Goal: Task Accomplishment & Management: Complete application form

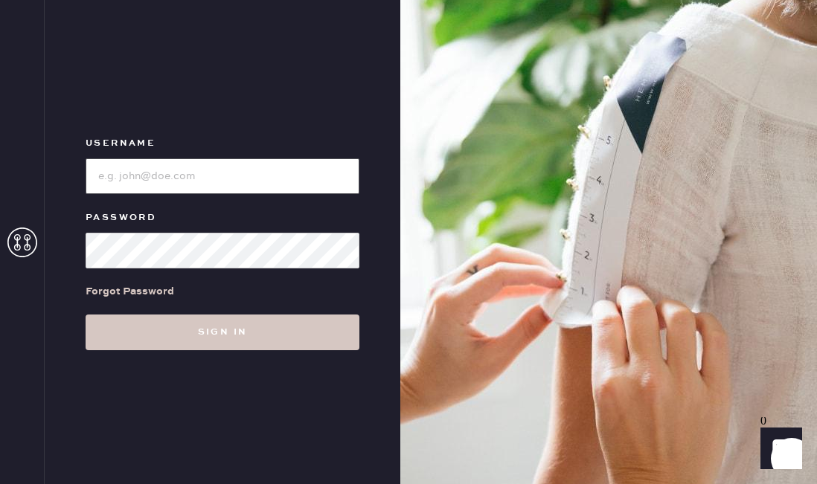
type input "reformationaventuramiami"
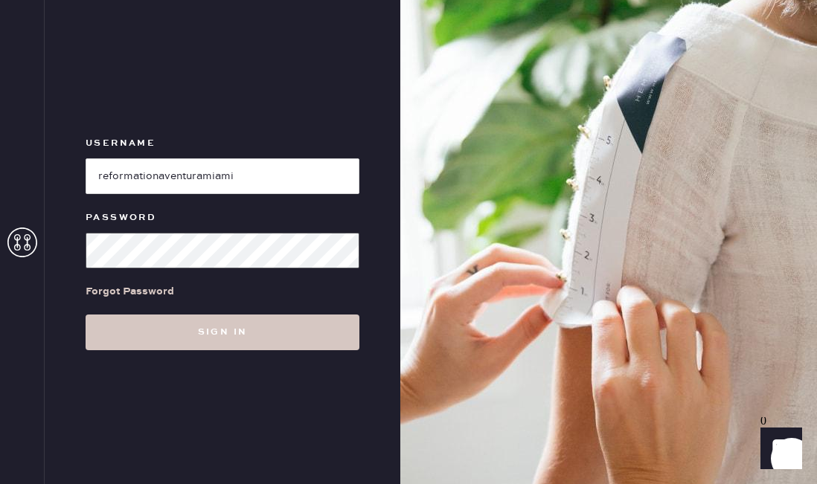
click at [86, 315] on button "Sign in" at bounding box center [223, 333] width 274 height 36
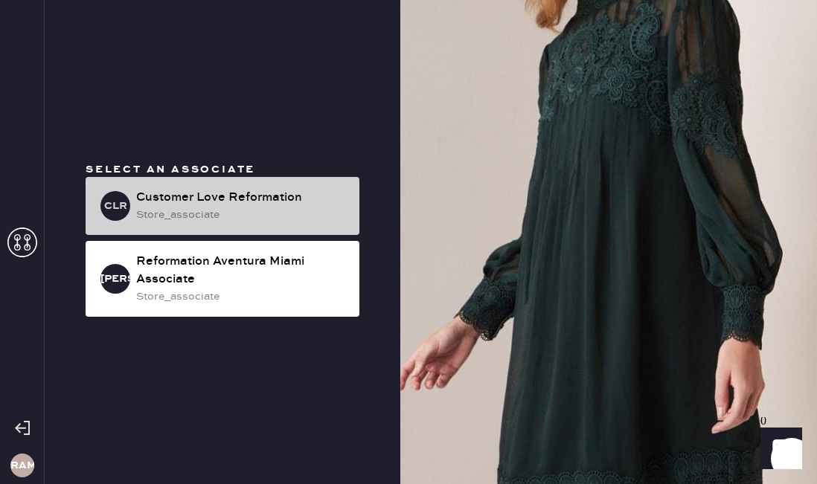
click at [188, 190] on div "Customer Love Reformation" at bounding box center [241, 198] width 211 height 18
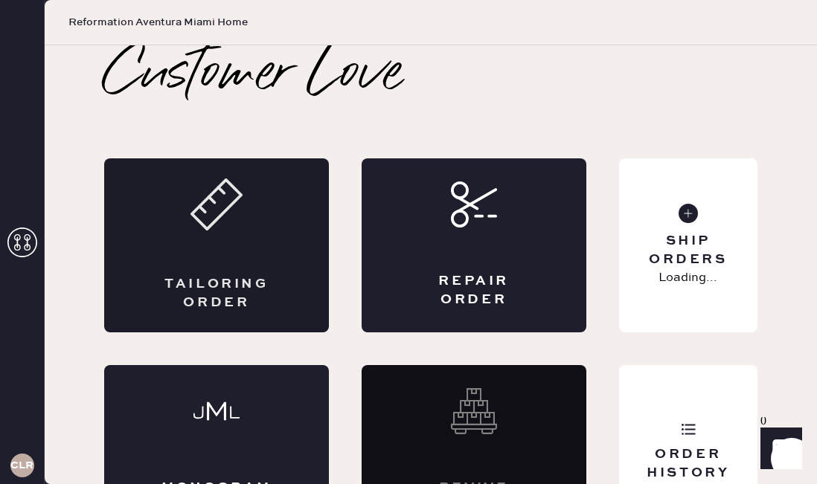
click at [214, 242] on div "Tailoring Order" at bounding box center [216, 245] width 225 height 174
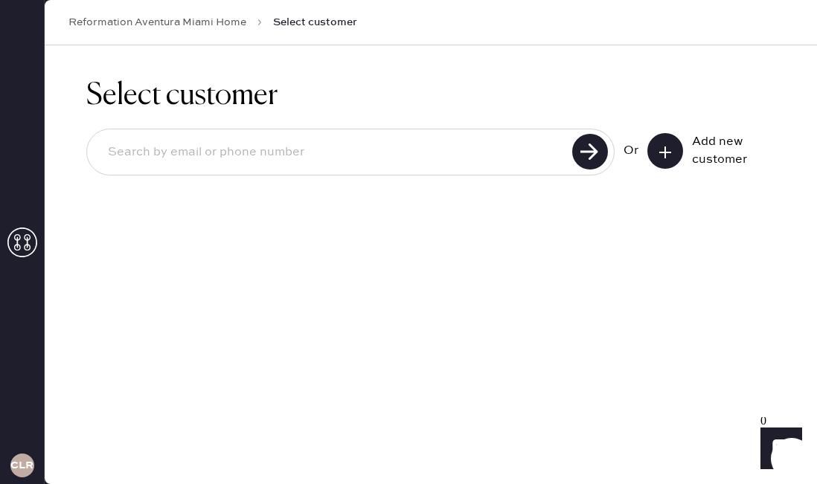
click at [266, 139] on input at bounding box center [332, 152] width 472 height 34
type input "P"
click at [660, 147] on icon at bounding box center [665, 152] width 15 height 15
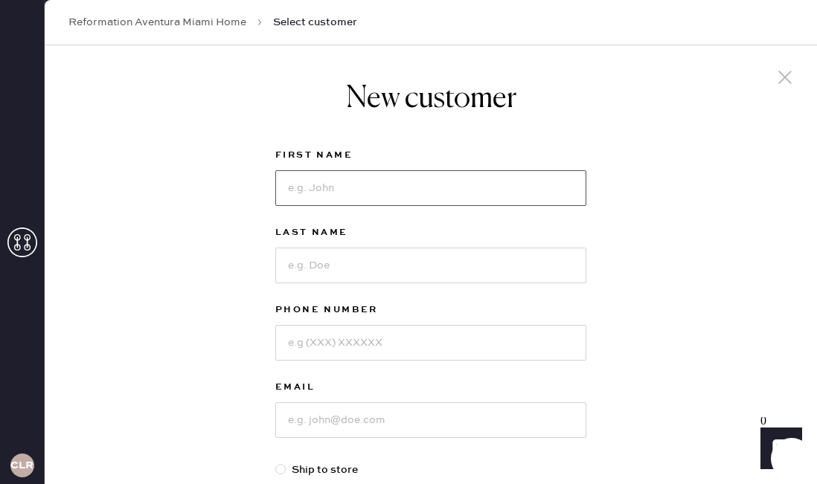
click at [370, 199] on input at bounding box center [430, 188] width 311 height 36
type input "[PERSON_NAME]"
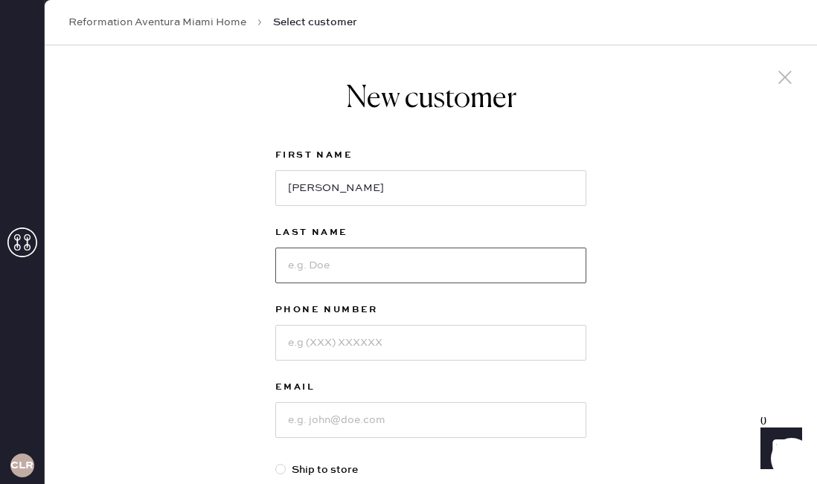
click at [340, 250] on input at bounding box center [430, 266] width 311 height 36
type input "l"
type input "[PERSON_NAME]"
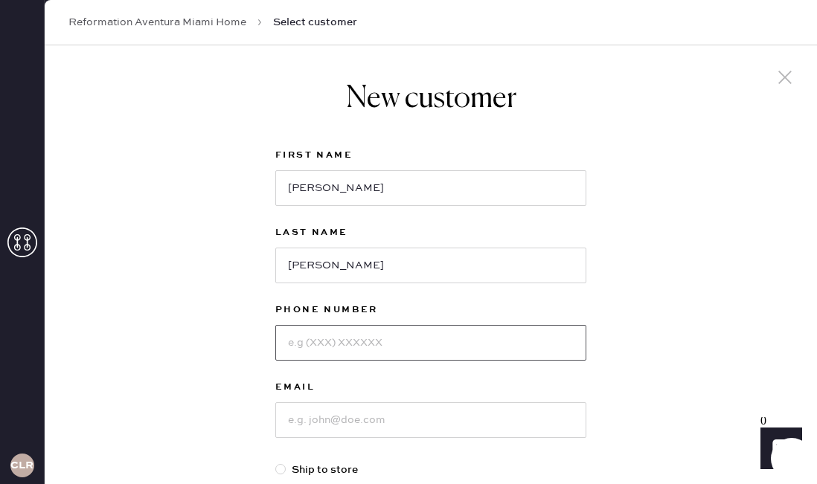
click at [328, 356] on input at bounding box center [430, 343] width 311 height 36
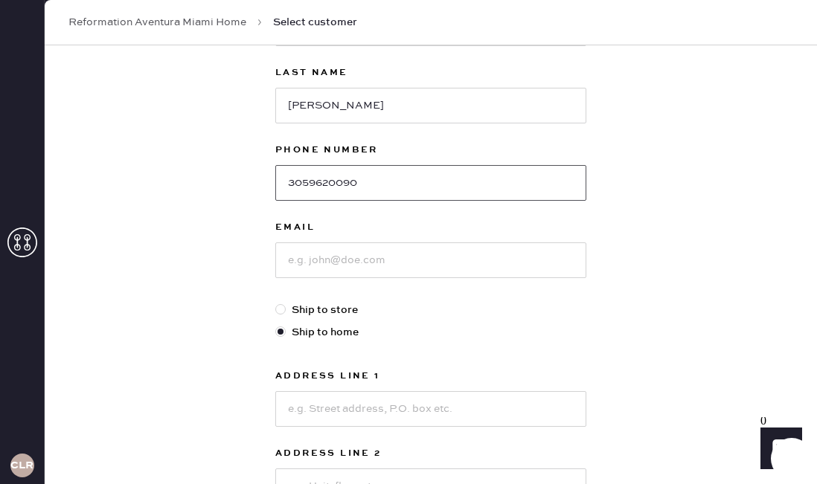
scroll to position [167, 0]
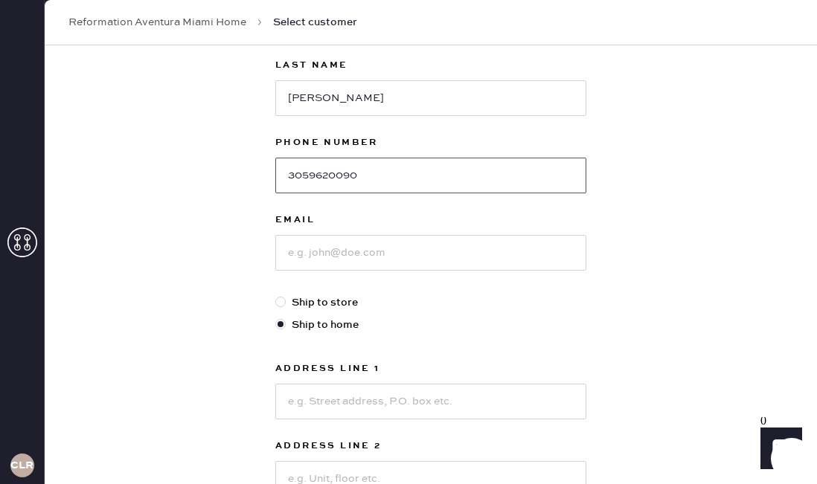
type input "3059620090"
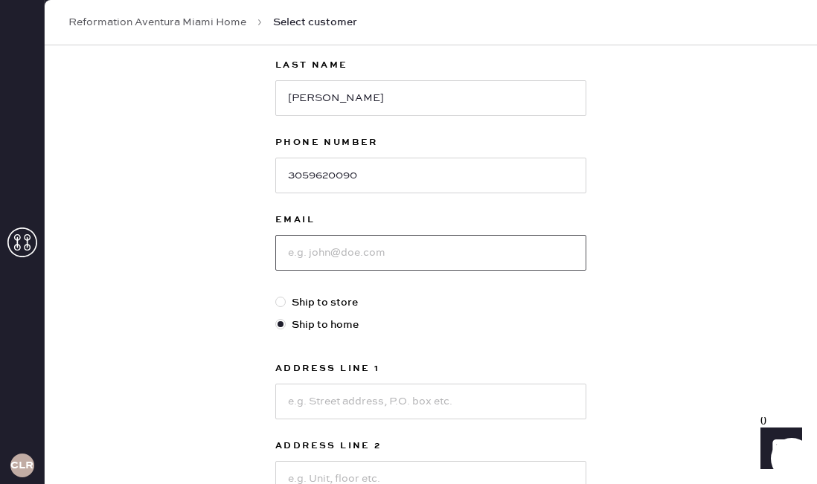
click at [425, 246] on input at bounding box center [430, 253] width 311 height 36
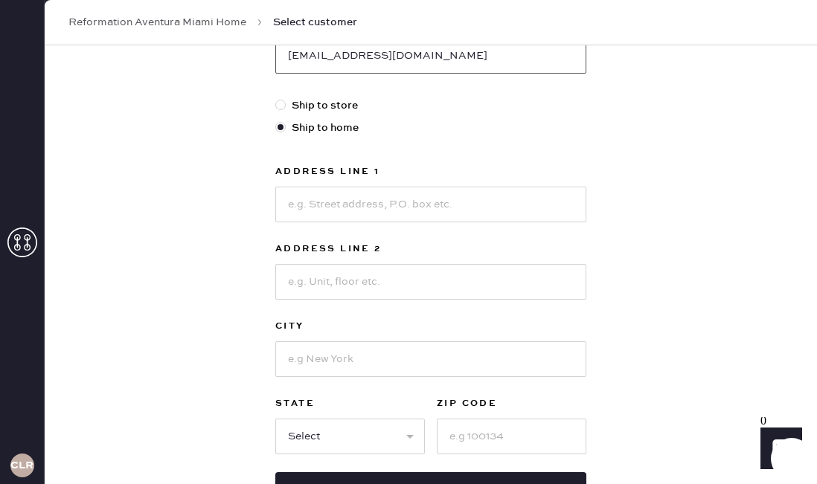
scroll to position [380, 0]
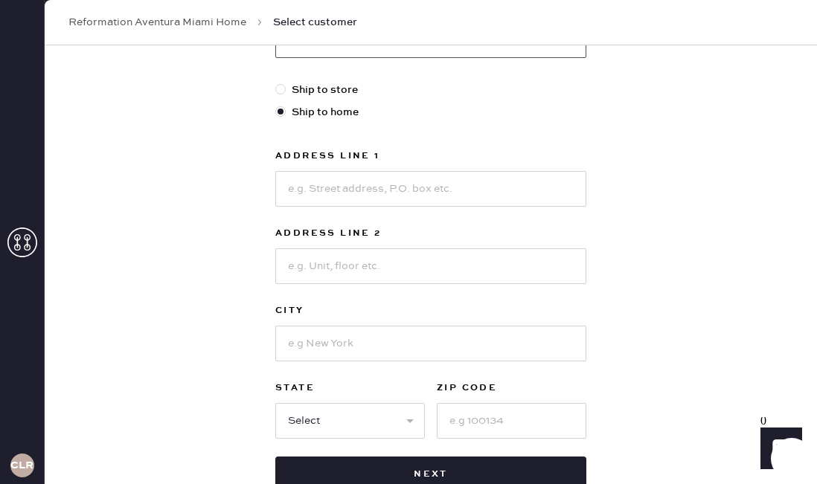
type input "[EMAIL_ADDRESS][DOMAIN_NAME]"
click at [493, 201] on input at bounding box center [430, 189] width 311 height 36
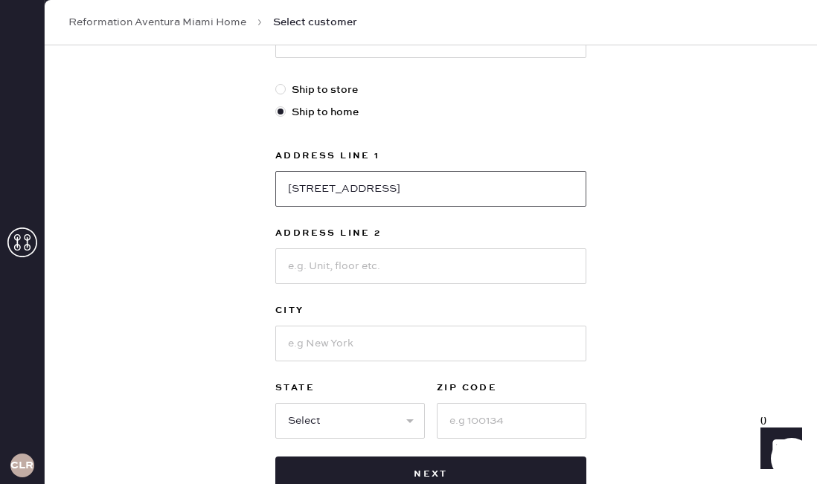
click at [367, 184] on input "[STREET_ADDRESS]" at bounding box center [430, 189] width 311 height 36
click at [330, 193] on input "[STREET_ADDRESS]" at bounding box center [430, 189] width 311 height 36
type input "[STREET_ADDRESS]"
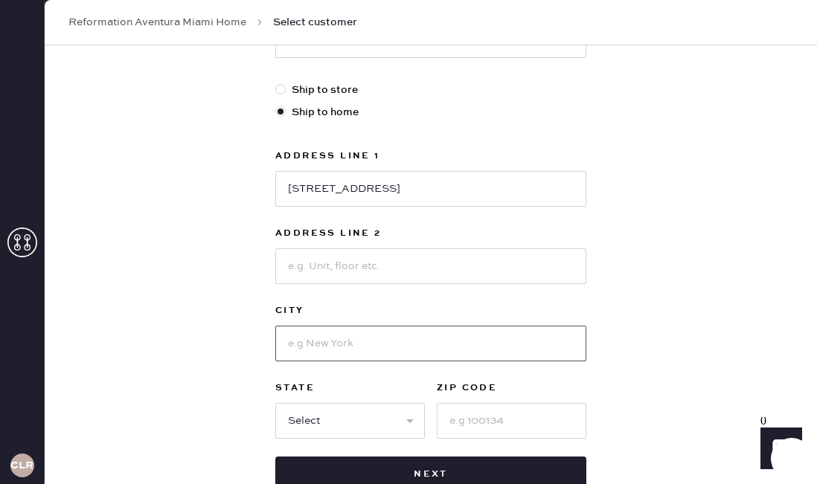
click at [330, 341] on input at bounding box center [430, 344] width 311 height 36
type input "[GEOGRAPHIC_DATA]"
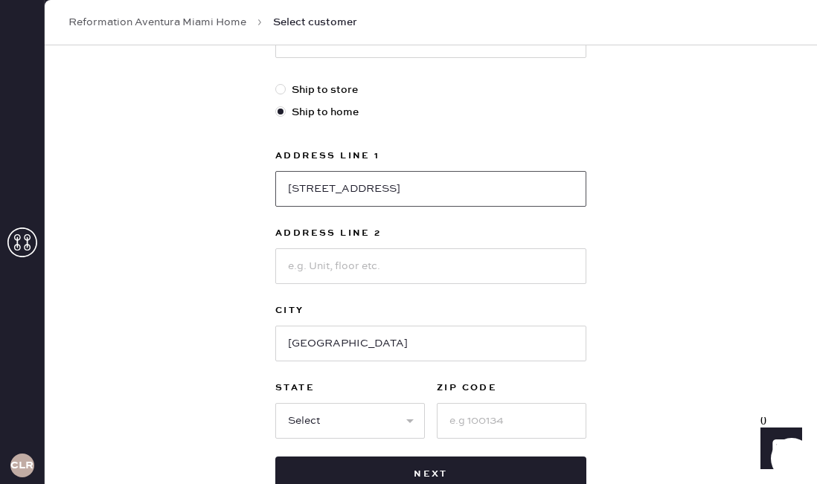
click at [330, 186] on input "[STREET_ADDRESS]" at bounding box center [430, 189] width 311 height 36
click at [334, 187] on input "[STREET_ADDRESS]" at bounding box center [430, 189] width 311 height 36
type input "[STREET_ADDRESS]"
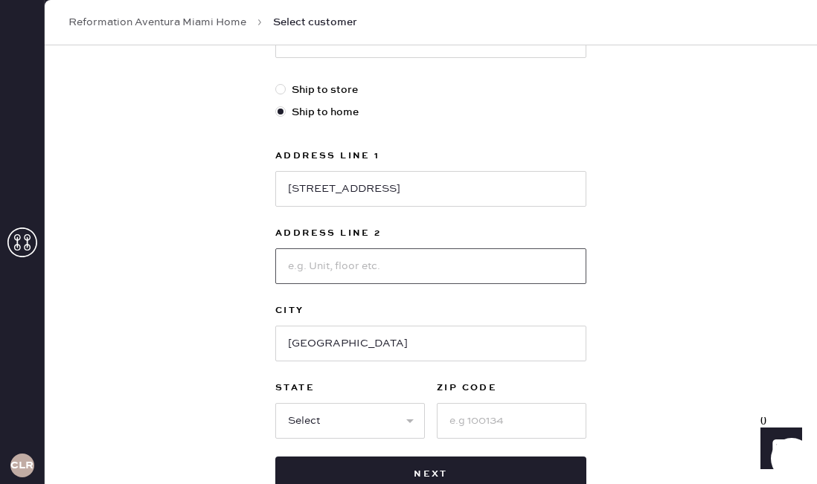
click at [331, 272] on input at bounding box center [430, 266] width 311 height 36
click at [307, 414] on select "Select AK AL AR AZ CA CO CT [GEOGRAPHIC_DATA] DE FL [GEOGRAPHIC_DATA] HI [GEOGR…" at bounding box center [350, 421] width 150 height 36
select select "FL"
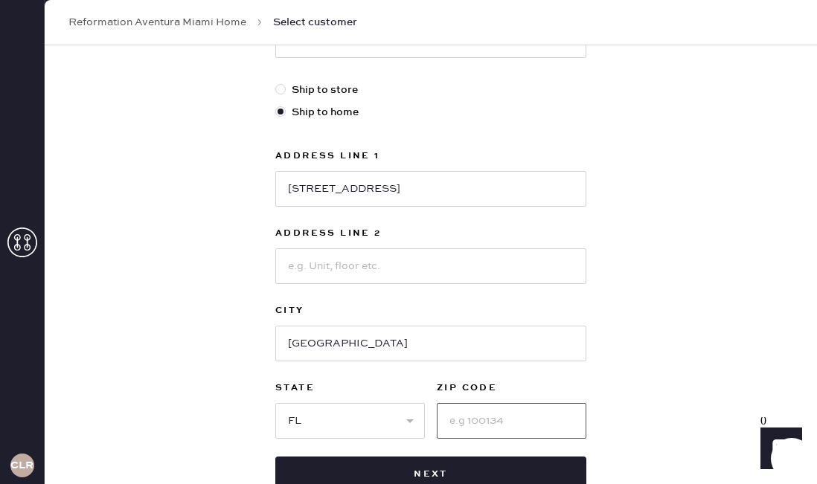
click at [480, 417] on input at bounding box center [512, 421] width 150 height 36
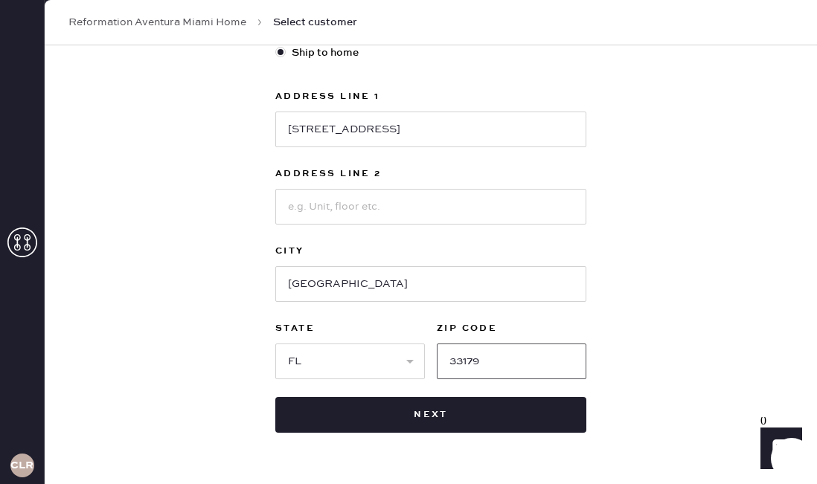
scroll to position [463, 0]
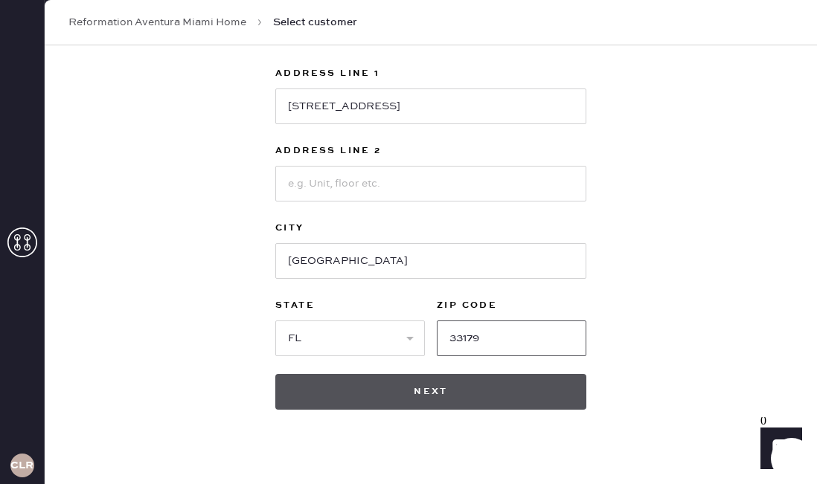
type input "33179"
click at [387, 402] on button "Next" at bounding box center [430, 392] width 311 height 36
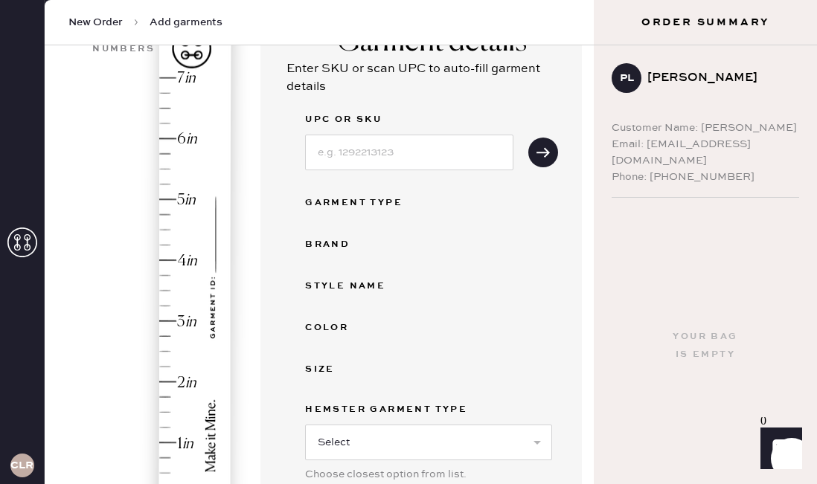
scroll to position [146, 0]
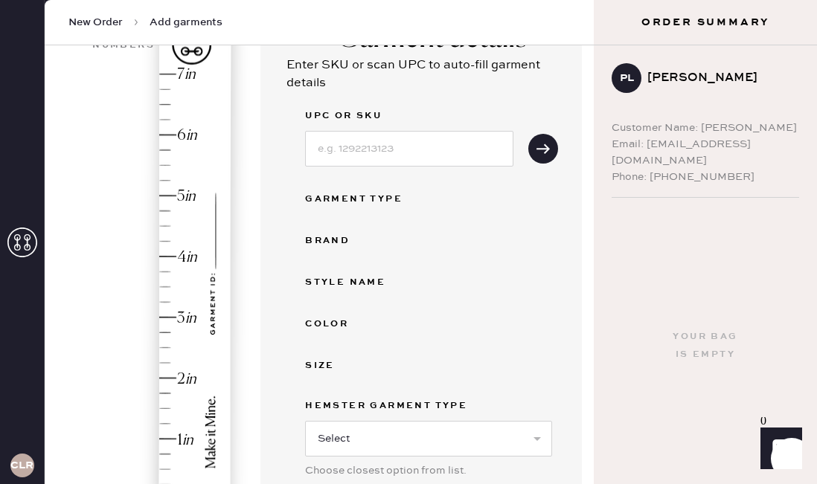
click at [164, 365] on div "Hem here!" at bounding box center [153, 287] width 158 height 439
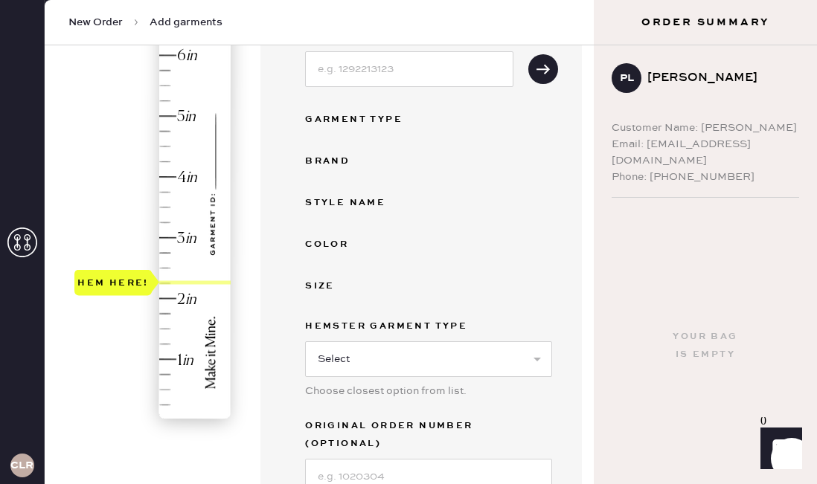
scroll to position [260, 0]
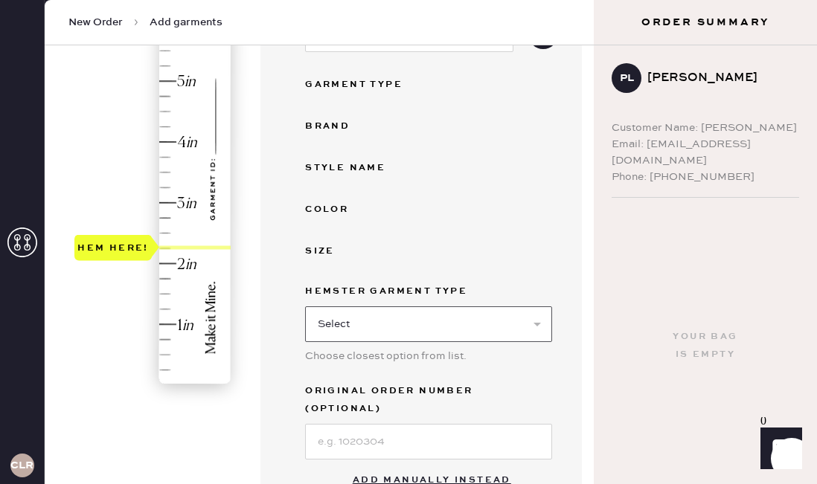
click at [452, 322] on select "Select Basic Skirt Jeans Leggings Pants Shorts Basic Sleeved Dress Basic Sleeve…" at bounding box center [428, 324] width 247 height 36
select select "2"
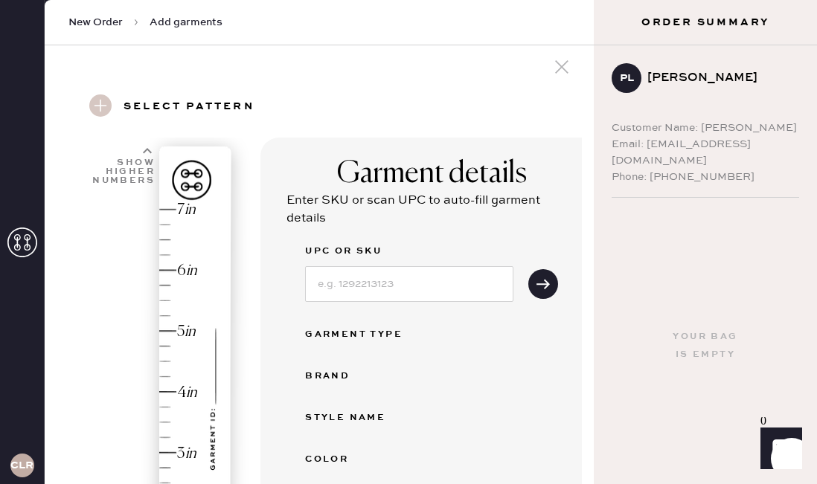
scroll to position [5, 0]
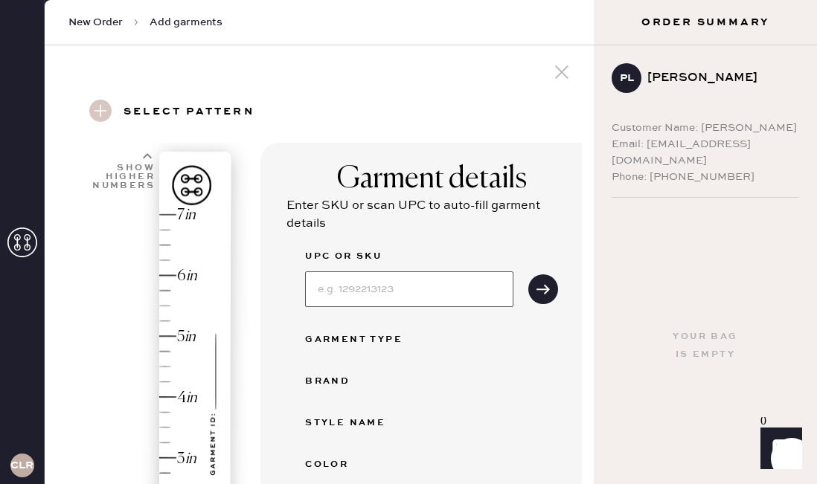
click at [477, 296] on input at bounding box center [409, 290] width 208 height 36
type input "C"
type input "1310310CDD025"
click at [555, 292] on button "submit" at bounding box center [543, 290] width 30 height 30
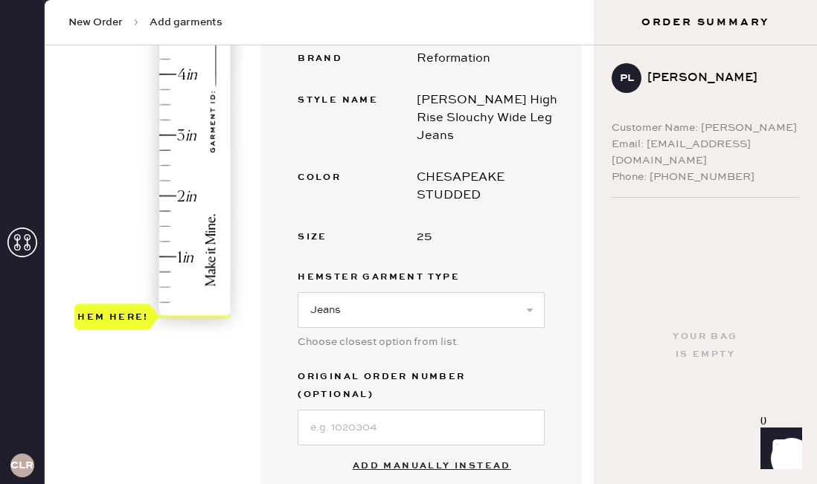
scroll to position [324, 0]
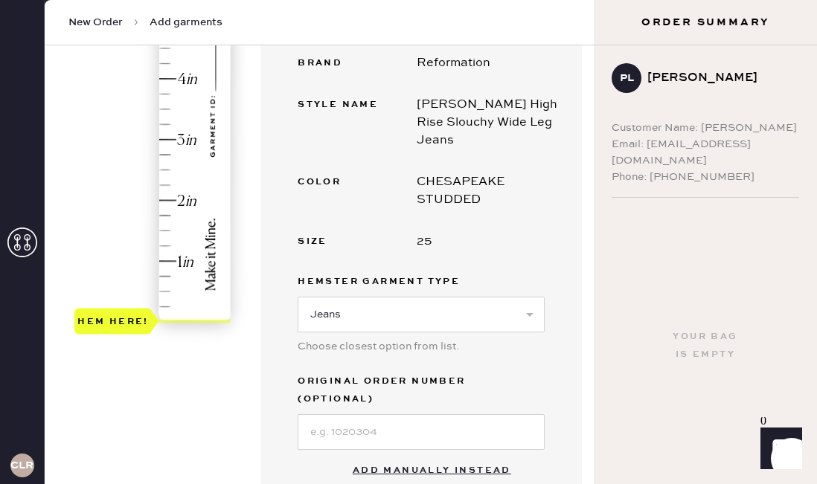
type input "2.25"
click at [165, 184] on div "Hem here!" at bounding box center [153, 109] width 158 height 439
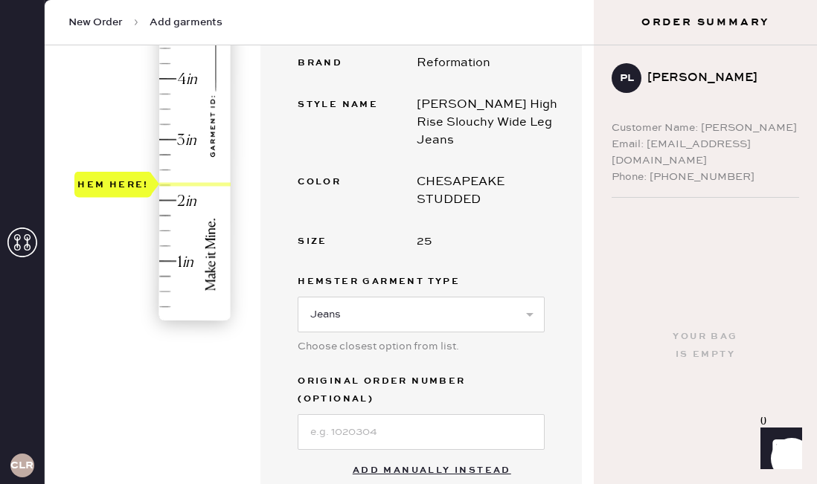
click at [165, 184] on div at bounding box center [194, 185] width 71 height 4
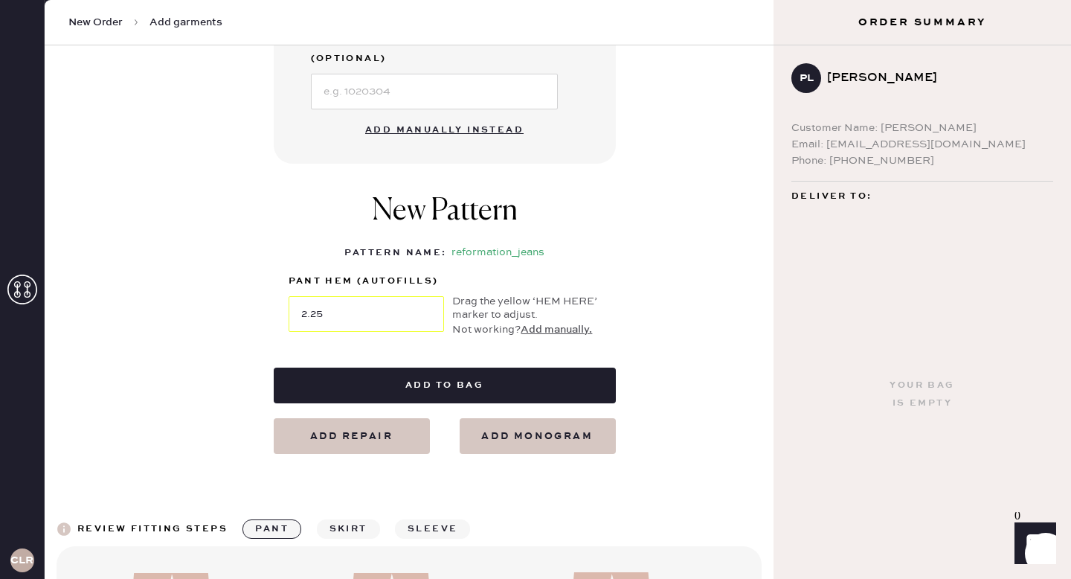
scroll to position [660, 0]
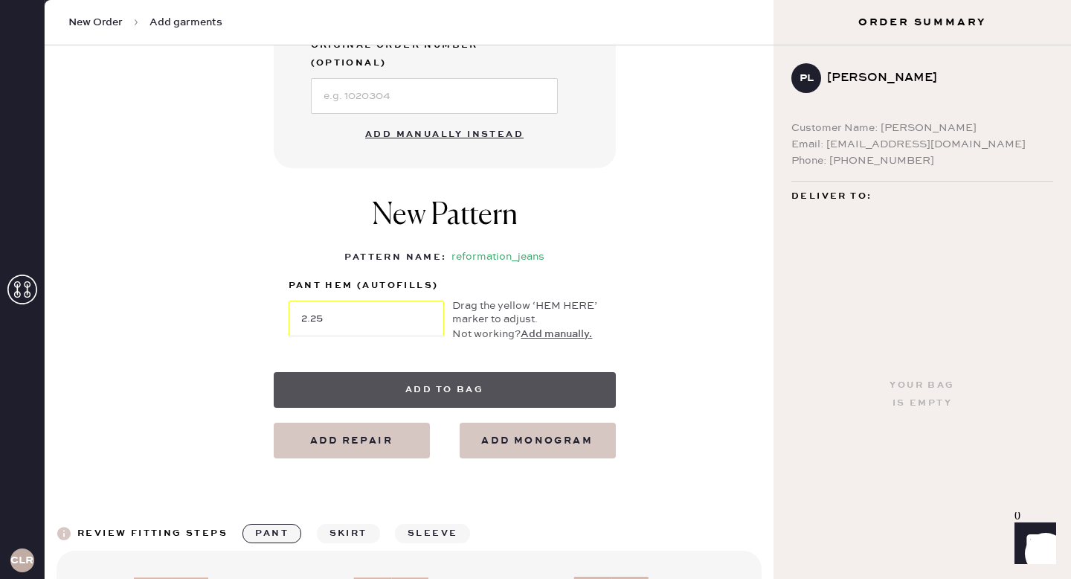
click at [539, 372] on button "Add to bag" at bounding box center [445, 390] width 342 height 36
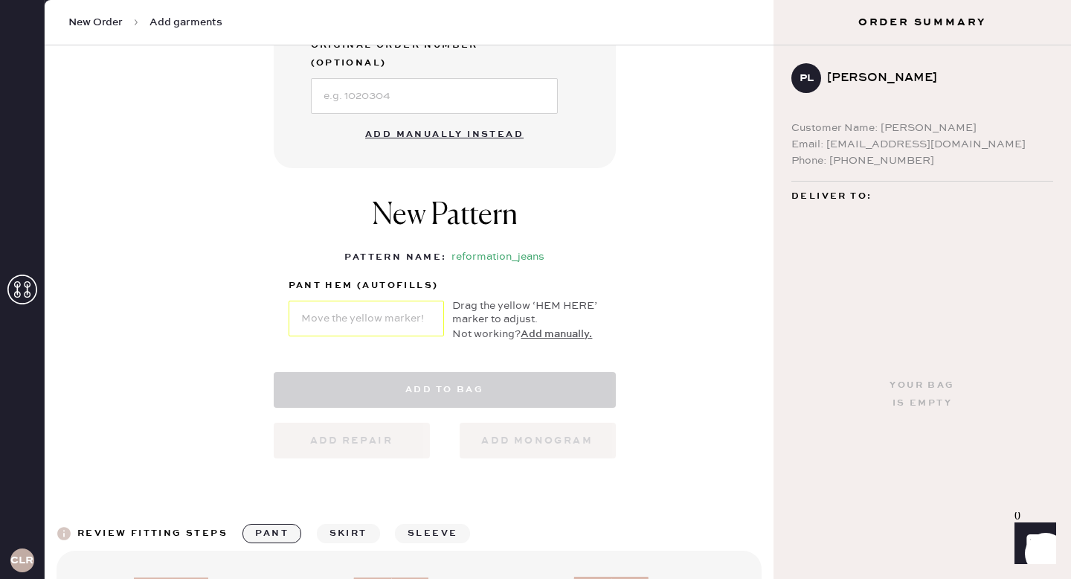
select select "2"
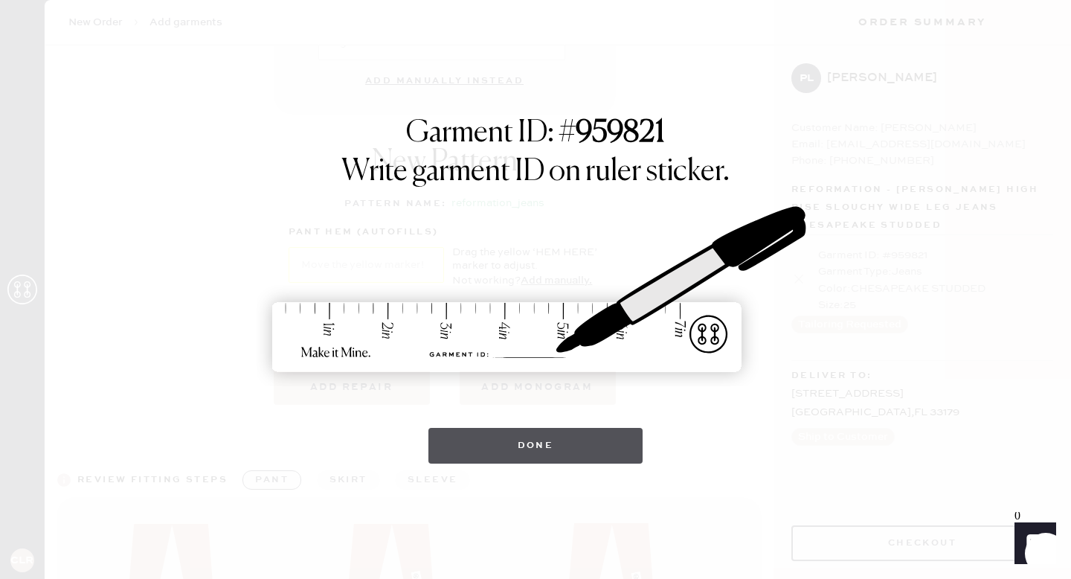
click at [548, 452] on button "Done" at bounding box center [535, 446] width 215 height 36
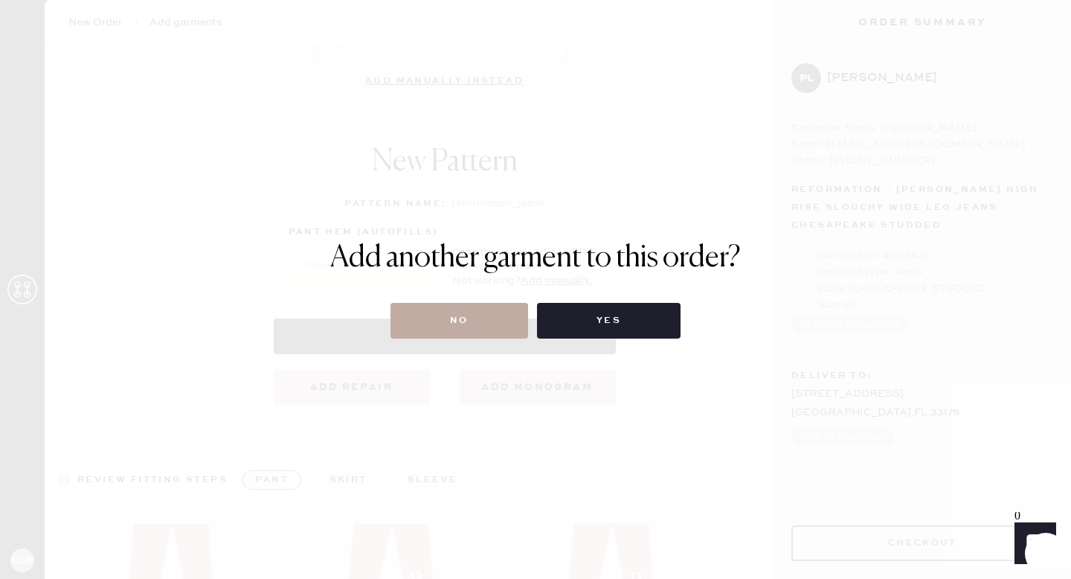
click at [482, 333] on button "No" at bounding box center [460, 321] width 138 height 36
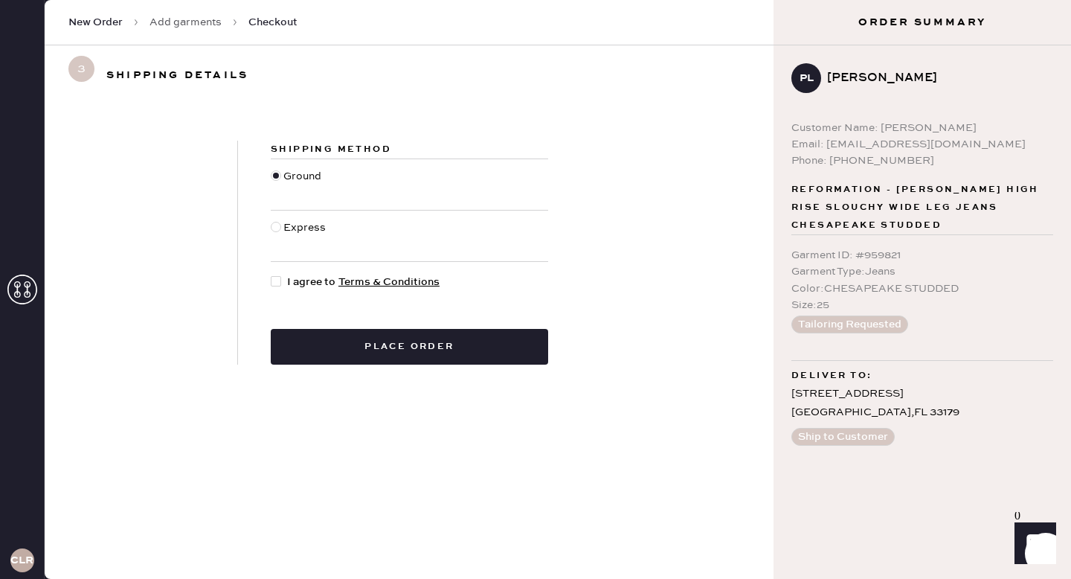
click at [275, 286] on div at bounding box center [276, 281] width 10 height 10
click at [272, 275] on input "I agree to Terms & Conditions" at bounding box center [271, 274] width 1 height 1
checkbox input "true"
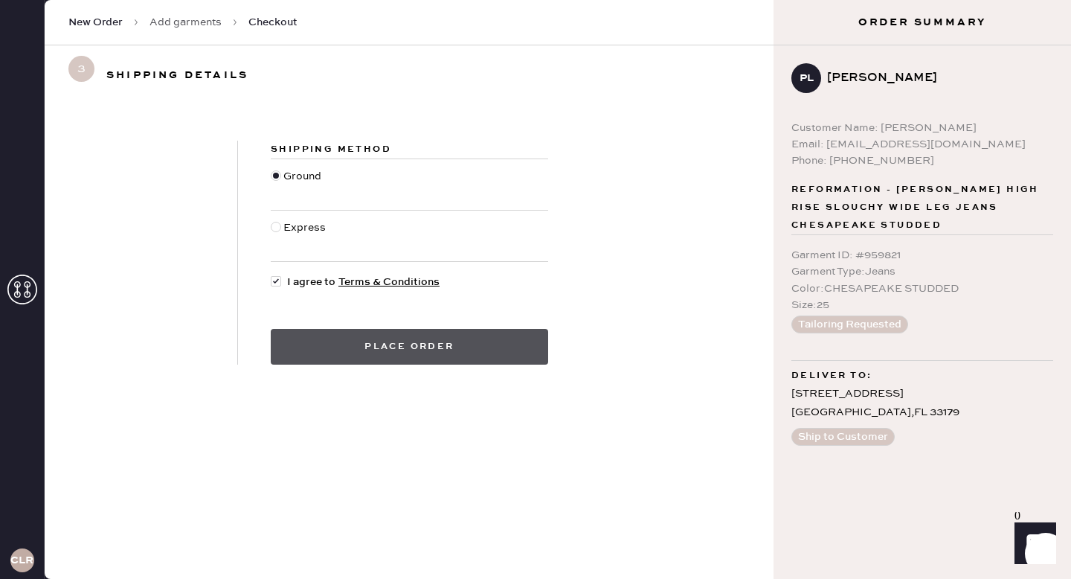
click at [333, 345] on button "Place order" at bounding box center [409, 347] width 277 height 36
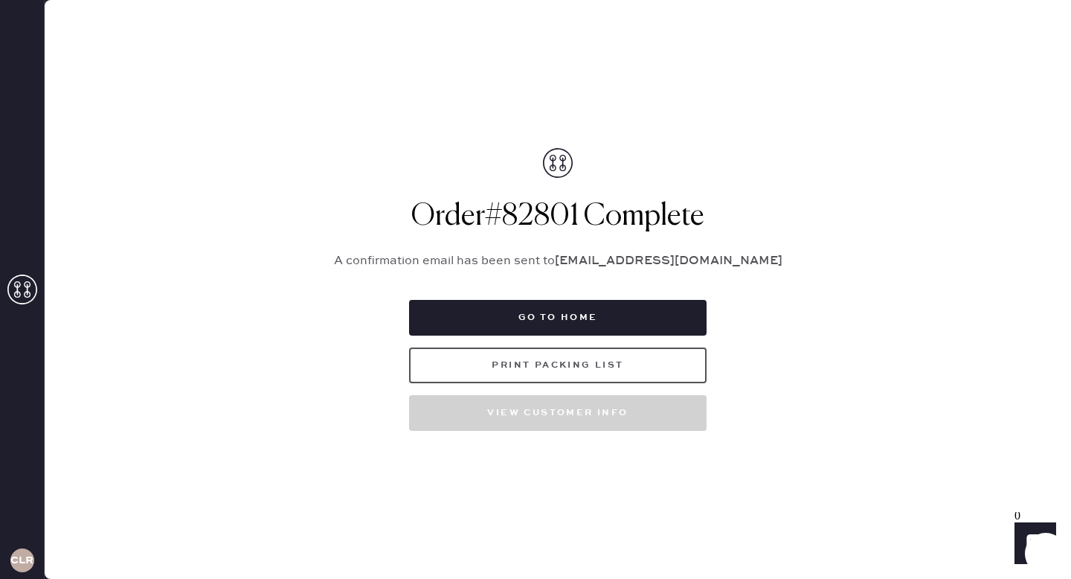
click at [460, 365] on button "Print Packing List" at bounding box center [558, 365] width 298 height 36
click at [635, 366] on button "Print Packing List" at bounding box center [558, 365] width 298 height 36
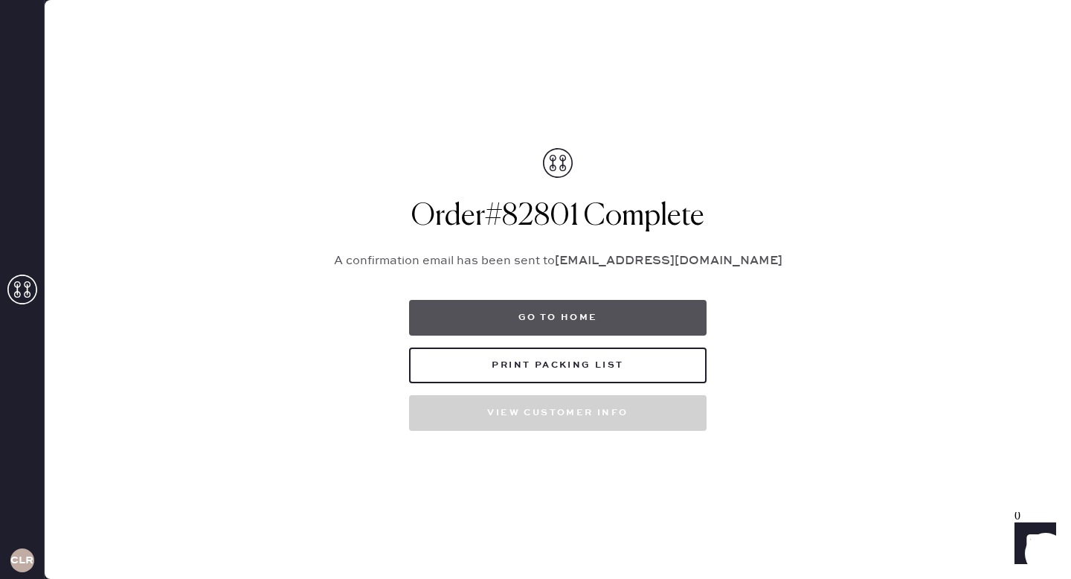
click at [608, 312] on button "Go to home" at bounding box center [558, 318] width 298 height 36
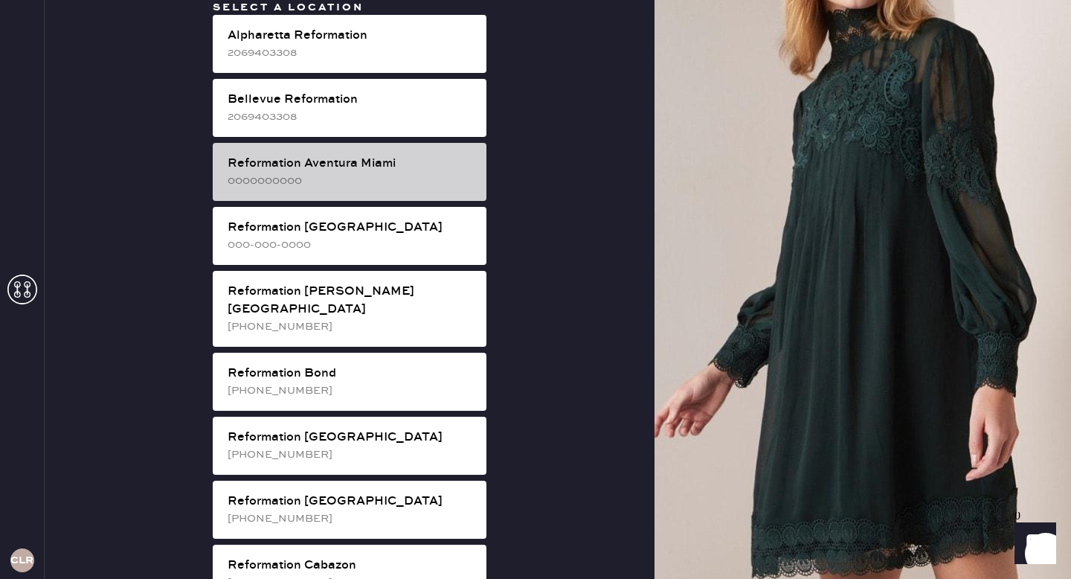
click at [394, 167] on div "Reformation Aventura Miami" at bounding box center [351, 164] width 247 height 18
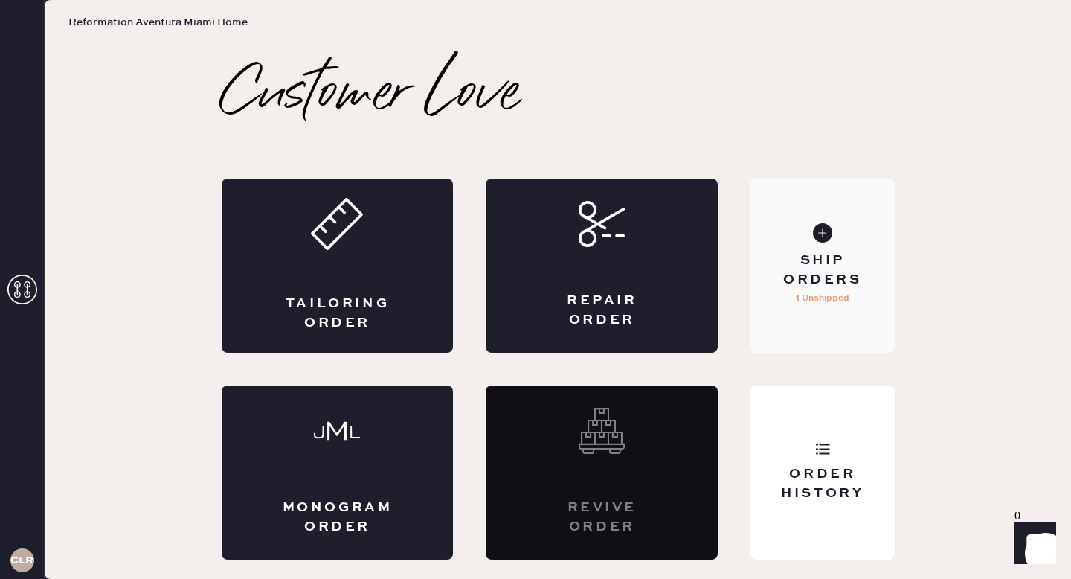
click at [816, 272] on div "Ship Orders" at bounding box center [823, 269] width 120 height 37
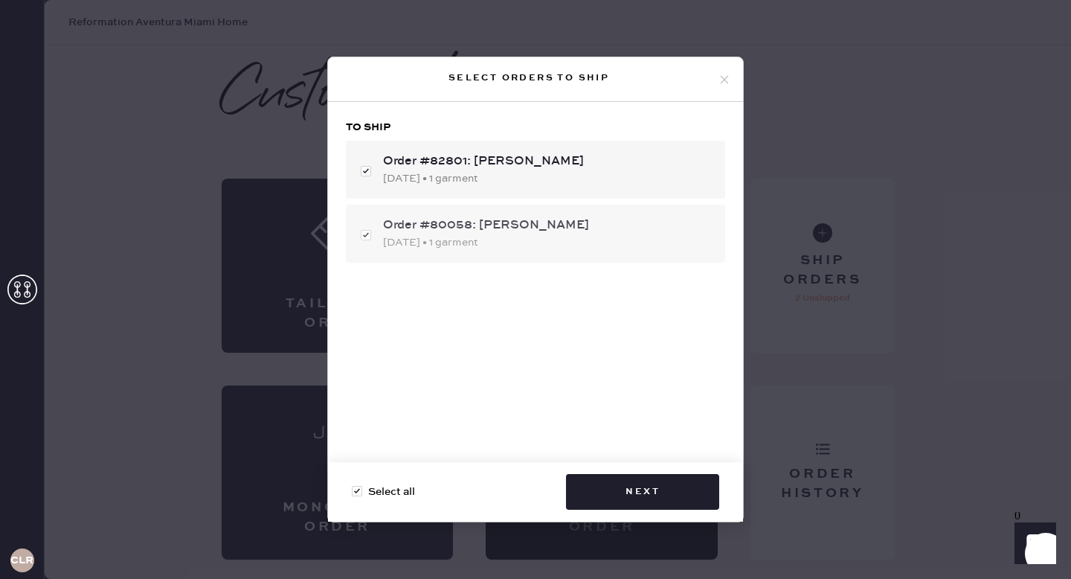
click at [365, 235] on div "Order #80058: Naama Scandarion [DATE] • 1 garment" at bounding box center [535, 234] width 379 height 58
checkbox input "false"
click at [630, 481] on button "Next" at bounding box center [642, 492] width 153 height 36
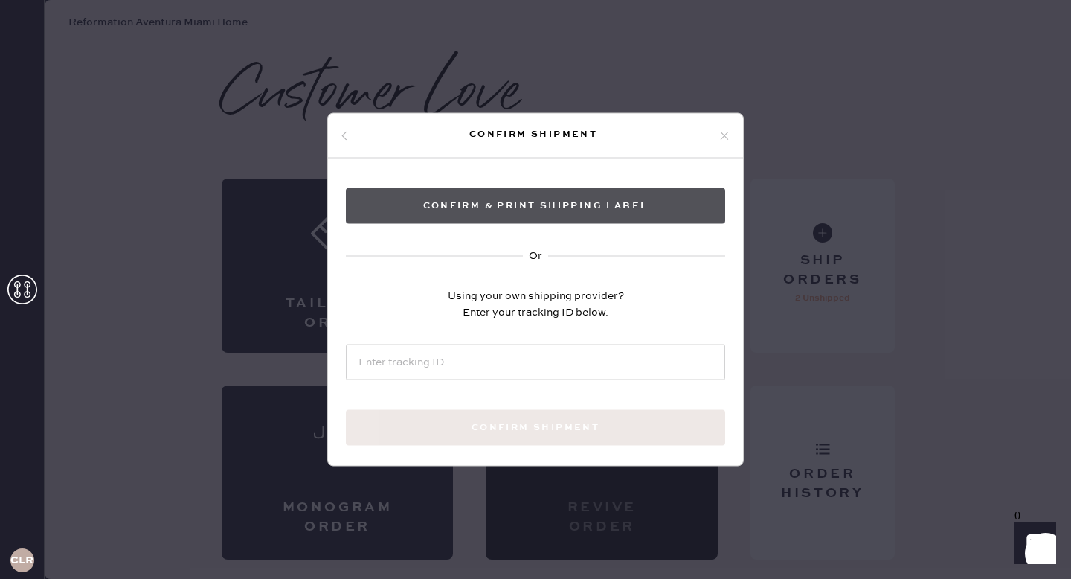
click at [646, 200] on button "Confirm & Print shipping label" at bounding box center [535, 206] width 379 height 36
